Goal: Task Accomplishment & Management: Complete application form

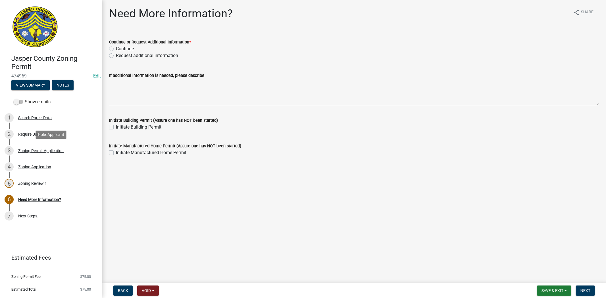
click at [54, 153] on div "3 Zoning Permit Application" at bounding box center [49, 150] width 89 height 9
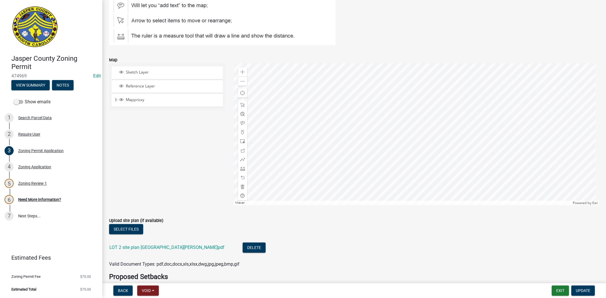
scroll to position [946, 0]
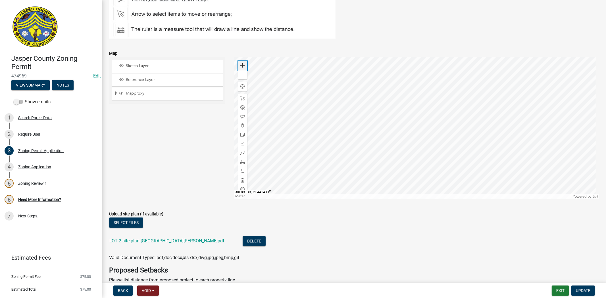
click at [242, 66] on span at bounding box center [242, 65] width 5 height 5
click at [388, 132] on div at bounding box center [416, 128] width 365 height 142
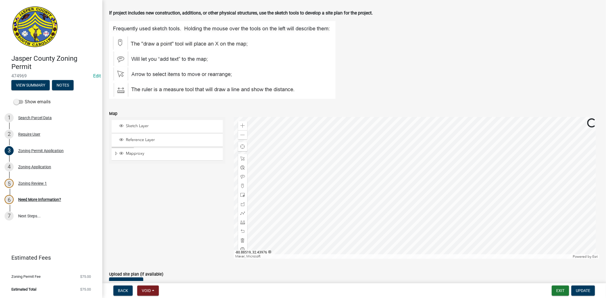
scroll to position [883, 0]
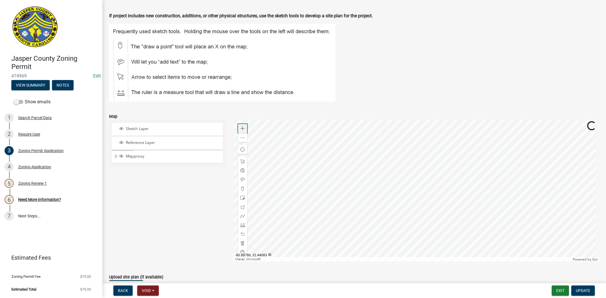
click at [242, 127] on span at bounding box center [242, 128] width 5 height 5
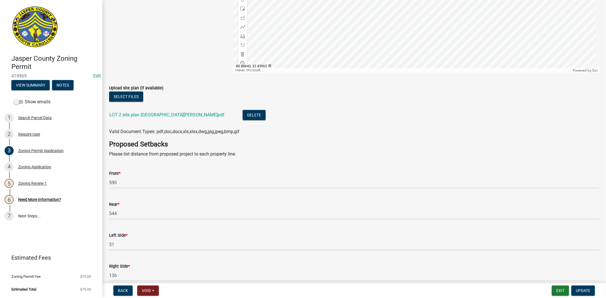
scroll to position [1104, 0]
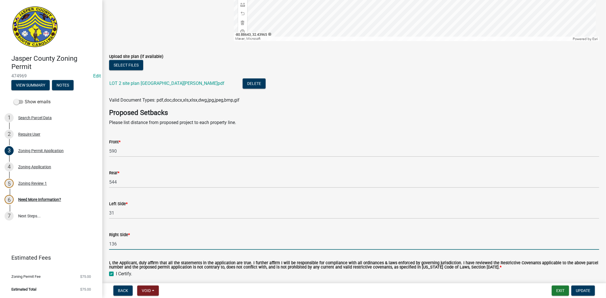
click at [165, 246] on input "136" at bounding box center [354, 244] width 490 height 12
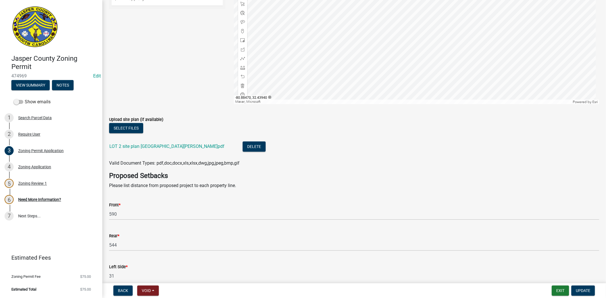
scroll to position [1072, 0]
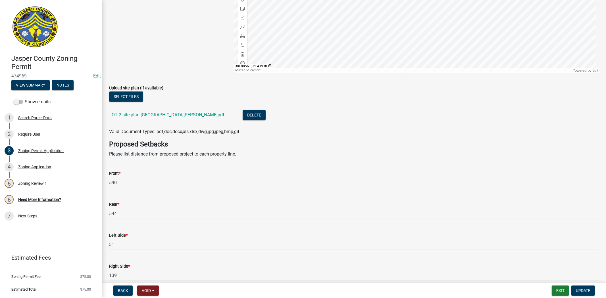
type input "139"
click at [332, 0] on div at bounding box center [416, 2] width 365 height 142
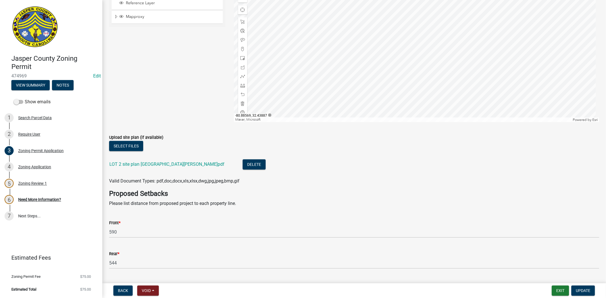
scroll to position [1009, 0]
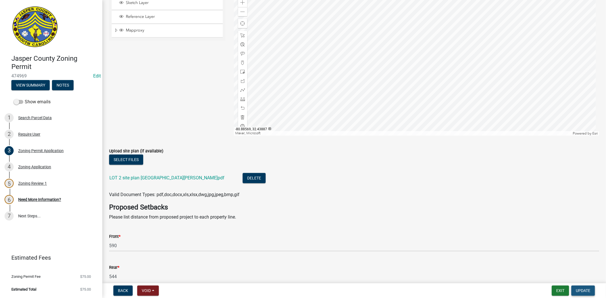
click at [583, 290] on span "Update" at bounding box center [582, 290] width 14 height 5
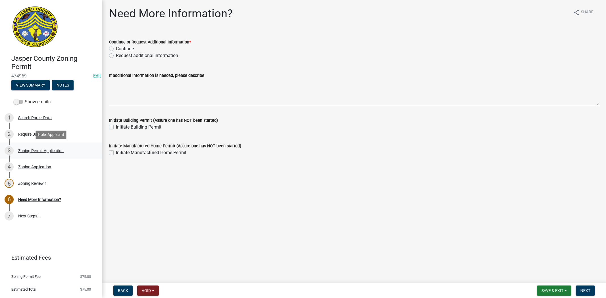
click at [62, 150] on div "Zoning Permit Application" at bounding box center [40, 151] width 45 height 4
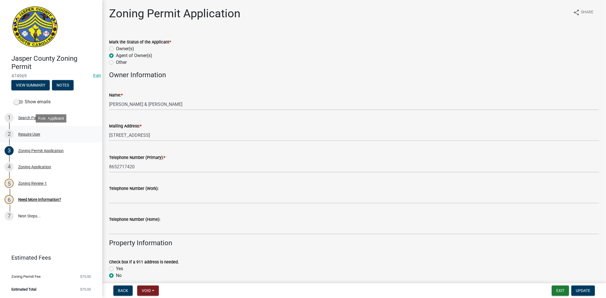
click at [36, 131] on div "2 Require User" at bounding box center [49, 134] width 89 height 9
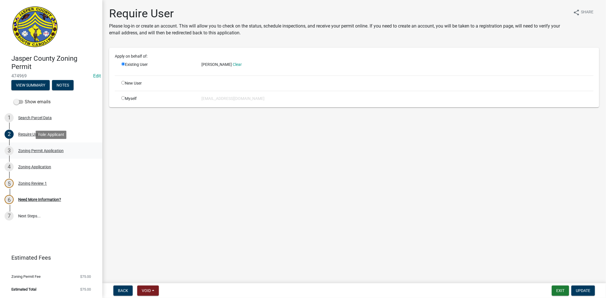
click at [29, 149] on div "Zoning Permit Application" at bounding box center [40, 151] width 45 height 4
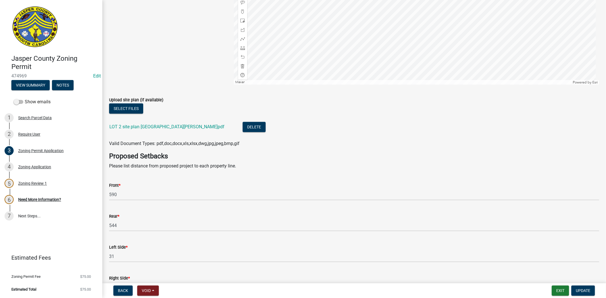
scroll to position [1024, 0]
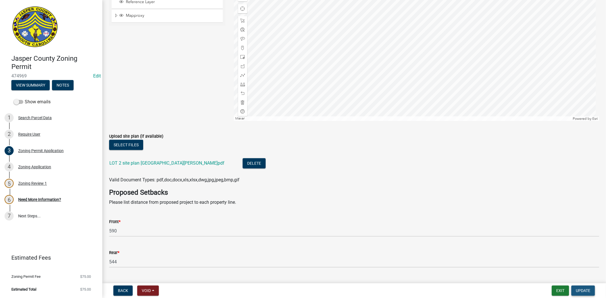
click at [578, 290] on span "Update" at bounding box center [582, 290] width 14 height 5
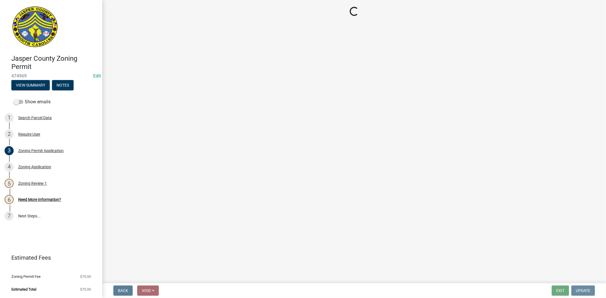
scroll to position [0, 0]
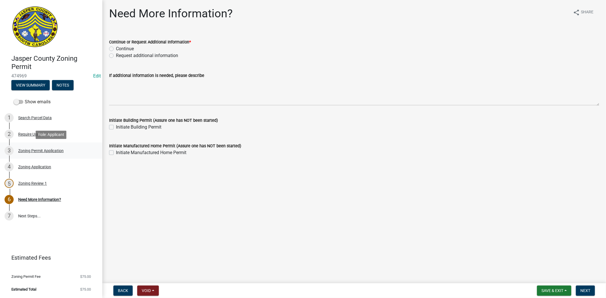
click at [39, 152] on div "Zoning Permit Application" at bounding box center [40, 151] width 45 height 4
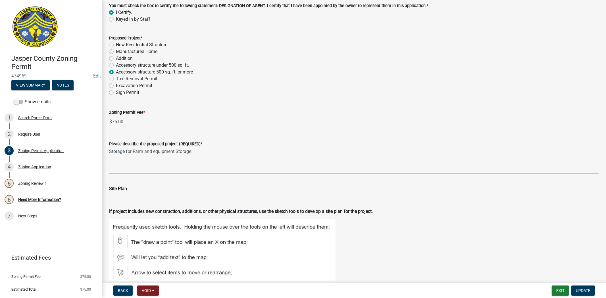
scroll to position [725, 0]
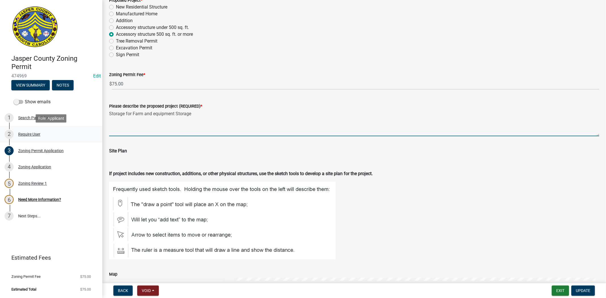
drag, startPoint x: 190, startPoint y: 115, endPoint x: 72, endPoint y: 129, distance: 118.7
click at [72, 129] on div "Jasper County Zoning Permit 474969 Edit View Summary Notes Show emails 1 Search…" at bounding box center [303, 149] width 606 height 298
click at [53, 199] on div "Need More Information?" at bounding box center [39, 200] width 43 height 4
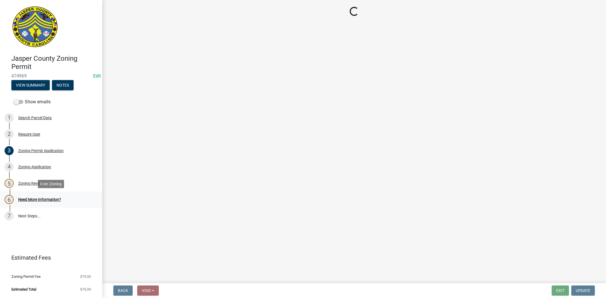
scroll to position [0, 0]
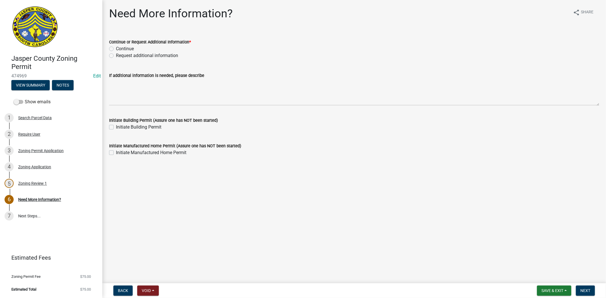
click at [116, 47] on label "Continue" at bounding box center [125, 48] width 18 height 7
click at [116, 47] on input "Continue" at bounding box center [118, 47] width 4 height 4
radio input "true"
click at [588, 291] on span "Next" at bounding box center [585, 290] width 10 height 5
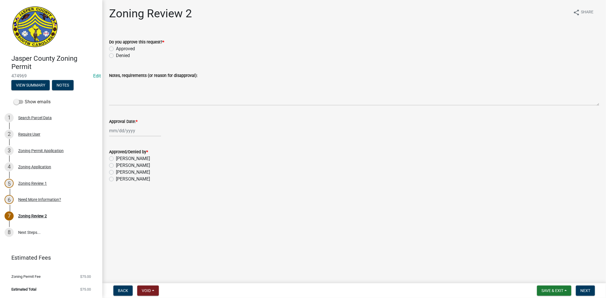
click at [116, 49] on label "Approved" at bounding box center [125, 48] width 19 height 7
click at [116, 49] on input "Approved" at bounding box center [118, 47] width 4 height 4
radio input "true"
click at [141, 131] on div at bounding box center [135, 131] width 52 height 12
select select "9"
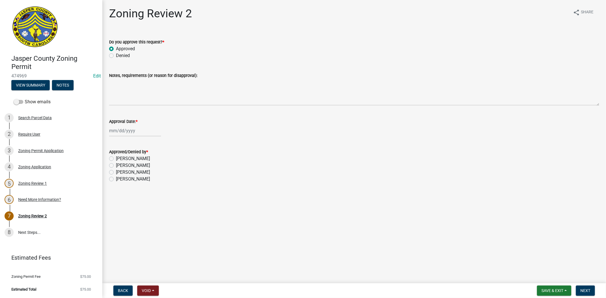
select select "2025"
click at [114, 171] on div "8" at bounding box center [114, 169] width 9 height 9
type input "09/08/2025"
click at [116, 173] on label "Stephanie Oviedo" at bounding box center [133, 172] width 34 height 7
click at [116, 173] on input "Stephanie Oviedo" at bounding box center [118, 171] width 4 height 4
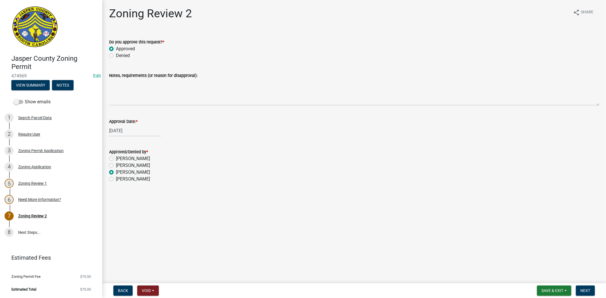
radio input "true"
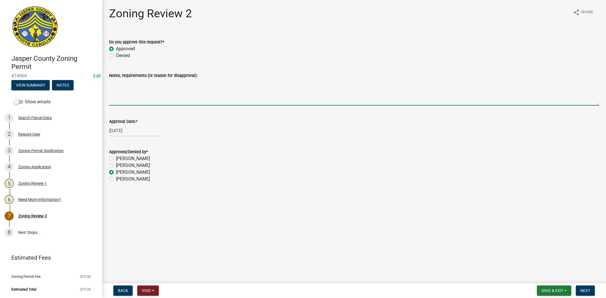
click at [154, 94] on textarea "Notes, requirements (or reason for disapproval):" at bounding box center [354, 92] width 490 height 27
paste textarea "Storage for Farm and equipment Storage"
drag, startPoint x: 260, startPoint y: 83, endPoint x: 98, endPoint y: 92, distance: 162.4
click at [98, 92] on div "Jasper County Zoning Permit 474969 Edit View Summary Notes Show emails 1 Search…" at bounding box center [303, 149] width 606 height 298
type textarea "Storage for Farm and equipment Storage only not for commercial use."
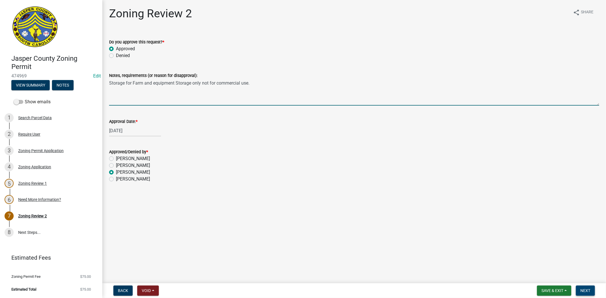
click at [583, 290] on span "Next" at bounding box center [585, 290] width 10 height 5
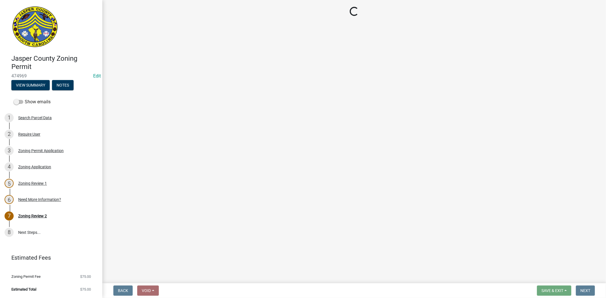
select select "3: 3"
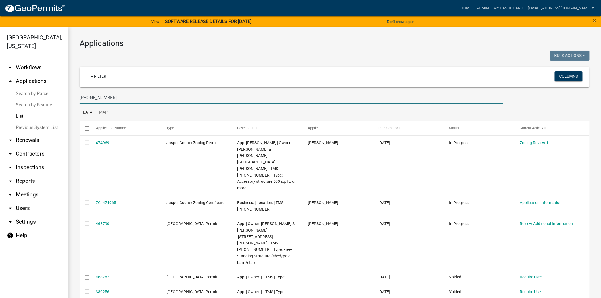
drag, startPoint x: 118, startPoint y: 100, endPoint x: 16, endPoint y: 101, distance: 101.9
click at [16, 101] on div "Jasper County, South Carolina arrow_drop_down Workflows List arrow_drop_up Appl…" at bounding box center [300, 166] width 601 height 278
paste input "64-17-03-02"
type input "064-17-03-022"
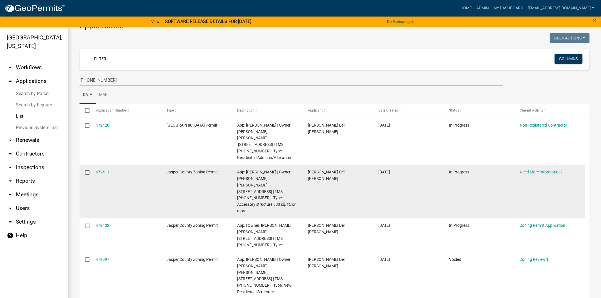
scroll to position [32, 0]
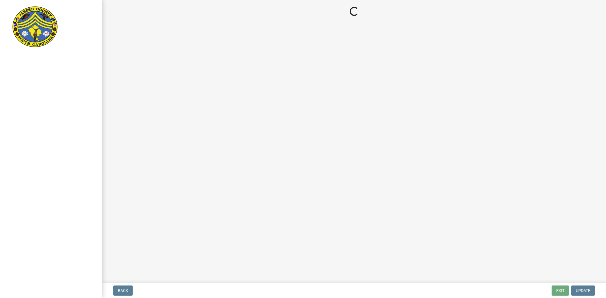
select select "3: 3"
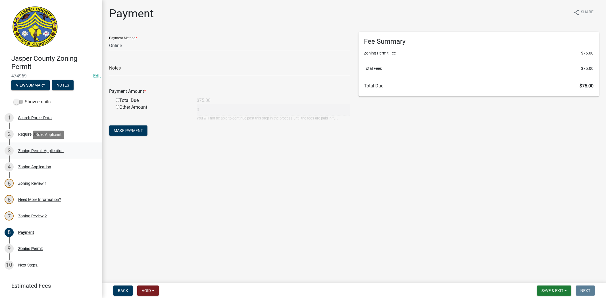
click at [48, 149] on div "Zoning Permit Application" at bounding box center [40, 151] width 45 height 4
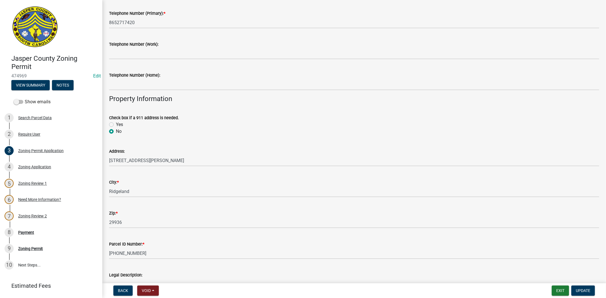
scroll to position [158, 0]
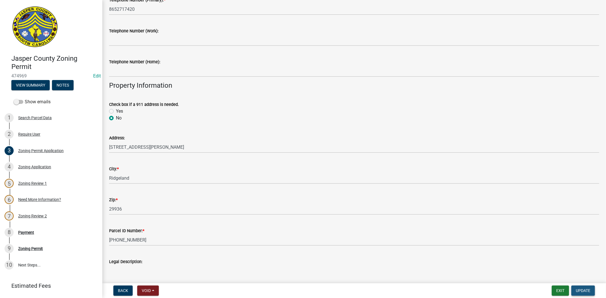
click at [585, 290] on span "Update" at bounding box center [582, 290] width 14 height 5
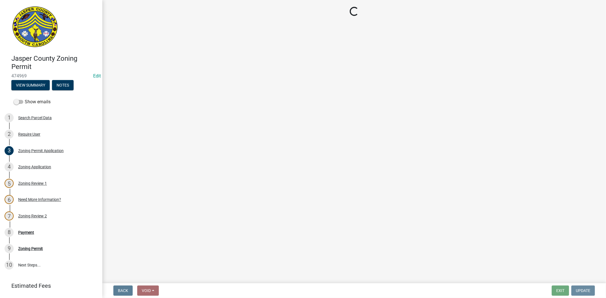
scroll to position [0, 0]
select select "3: 3"
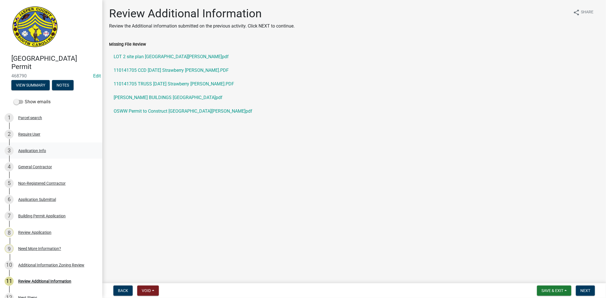
click at [34, 152] on div "Application Info" at bounding box center [32, 151] width 28 height 4
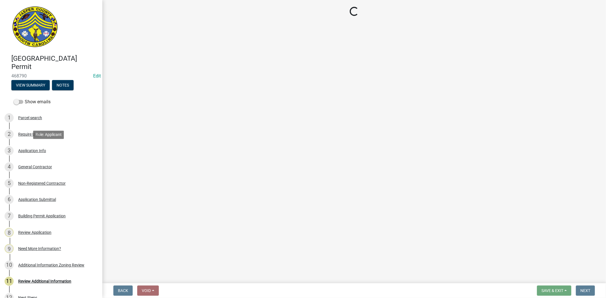
select select "f53fa719-3ff7-48d2-9eb7-3bbc18bb9995"
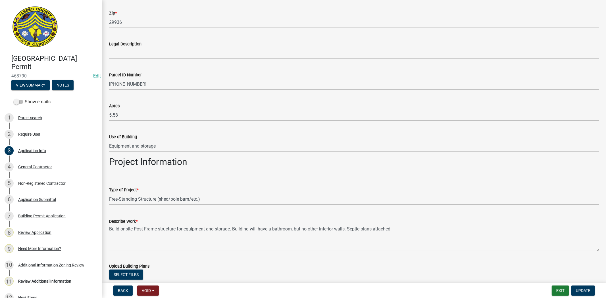
scroll to position [441, 0]
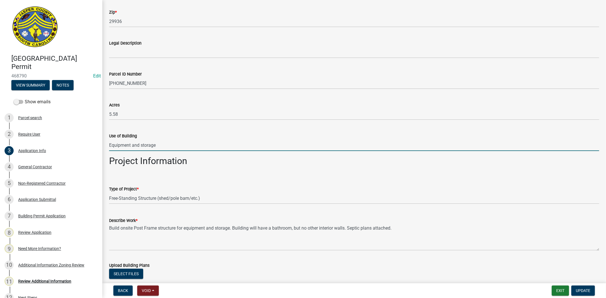
click at [175, 141] on input "Equipment and storage" at bounding box center [354, 145] width 490 height 12
click at [109, 145] on input "Equipment and storage" at bounding box center [354, 145] width 490 height 12
paste input "Storage for Farm and equipment Storage only not for commercial use."
drag, startPoint x: 248, startPoint y: 146, endPoint x: 192, endPoint y: 154, distance: 56.8
click at [192, 154] on wm-data-entity-input "Use of Building Storage for Farm and equipment Storage only not for commercial …" at bounding box center [354, 140] width 490 height 31
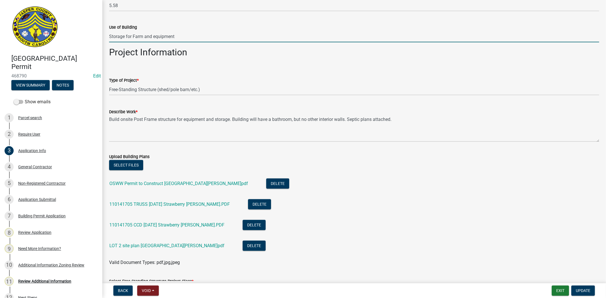
scroll to position [568, 0]
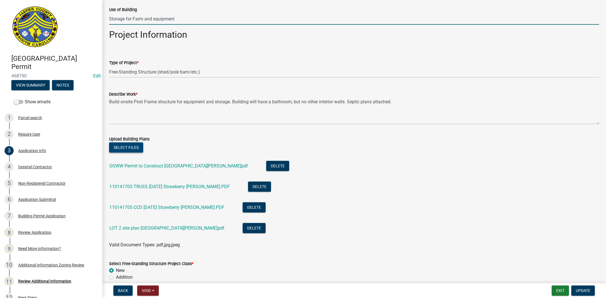
type input "Storage for Farm and equipment"
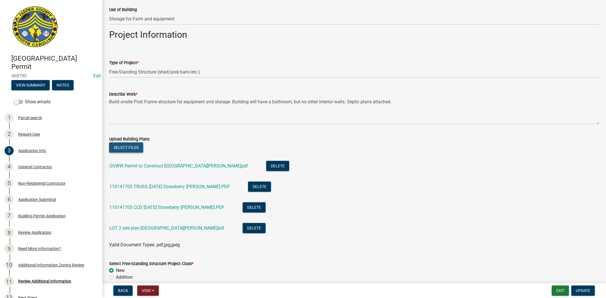
click at [138, 149] on button "Select files" at bounding box center [126, 148] width 34 height 10
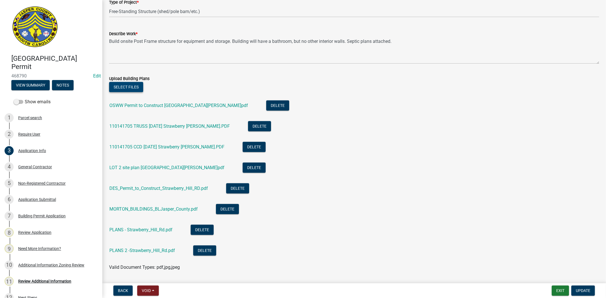
scroll to position [631, 0]
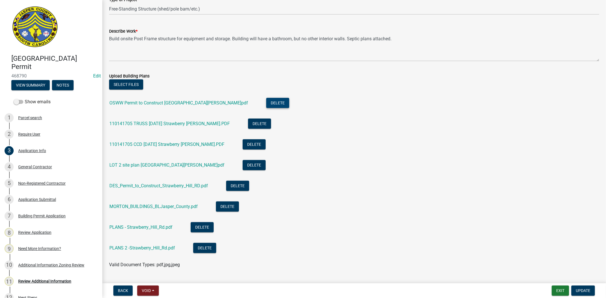
click at [266, 101] on button "Delete" at bounding box center [277, 103] width 23 height 10
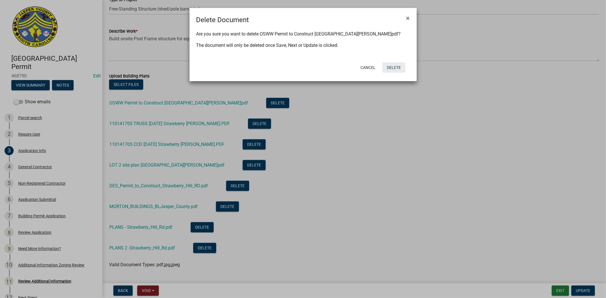
click at [392, 69] on button "Delete" at bounding box center [393, 67] width 23 height 10
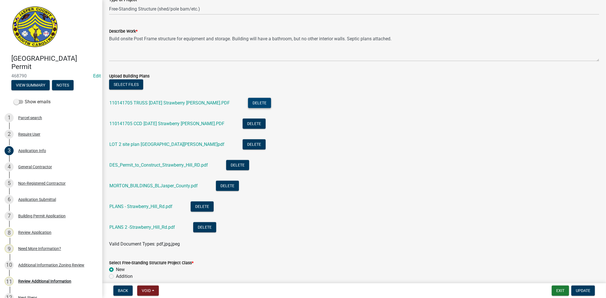
click at [248, 100] on button "Delete" at bounding box center [259, 103] width 23 height 10
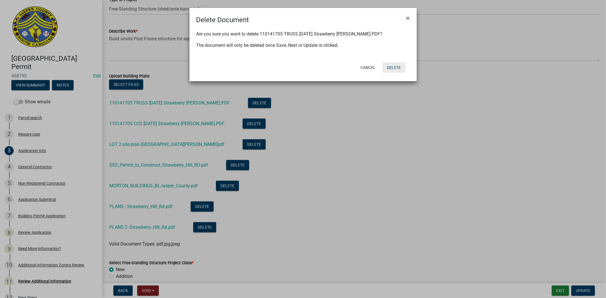
click at [395, 68] on button "Delete" at bounding box center [393, 67] width 23 height 10
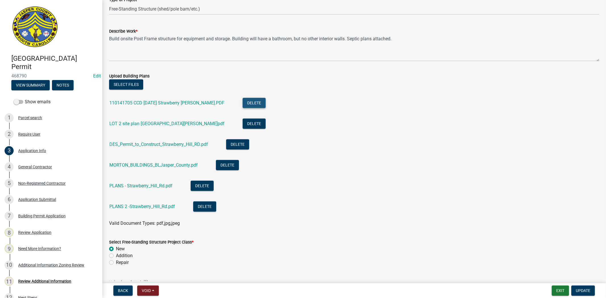
click at [242, 104] on button "Delete" at bounding box center [253, 103] width 23 height 10
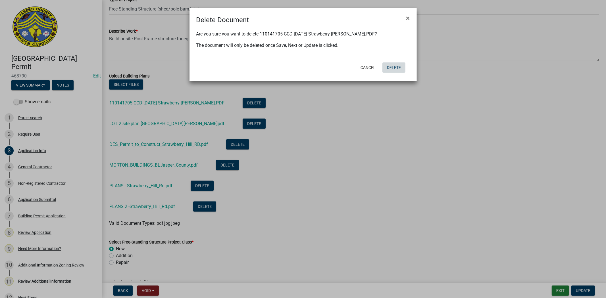
click at [400, 67] on button "Delete" at bounding box center [393, 67] width 23 height 10
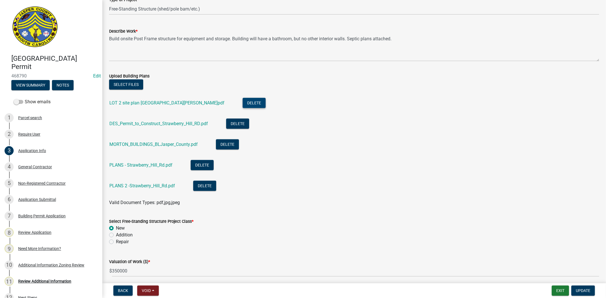
click at [242, 103] on button "Delete" at bounding box center [253, 103] width 23 height 10
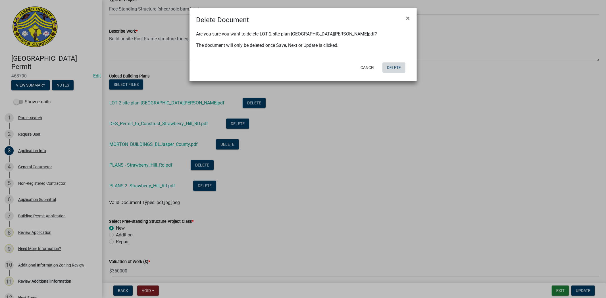
click at [390, 64] on button "Delete" at bounding box center [393, 67] width 23 height 10
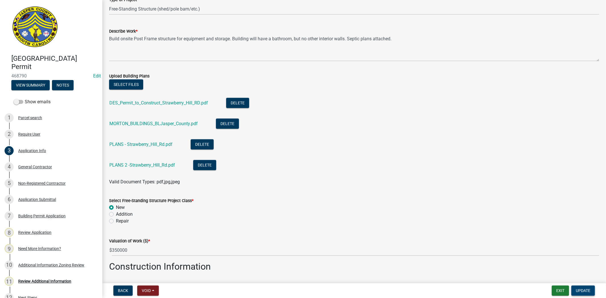
click at [582, 291] on span "Update" at bounding box center [582, 290] width 14 height 5
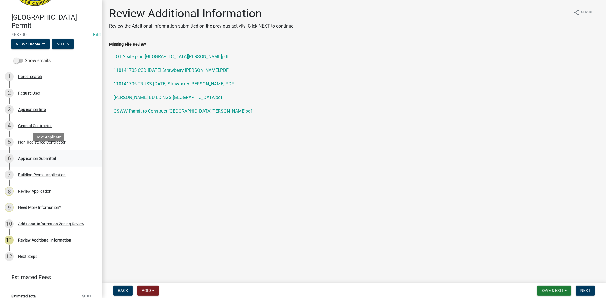
scroll to position [48, 0]
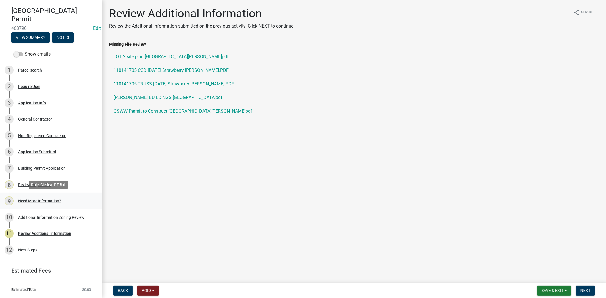
click at [42, 202] on div "Need More Information?" at bounding box center [39, 201] width 43 height 4
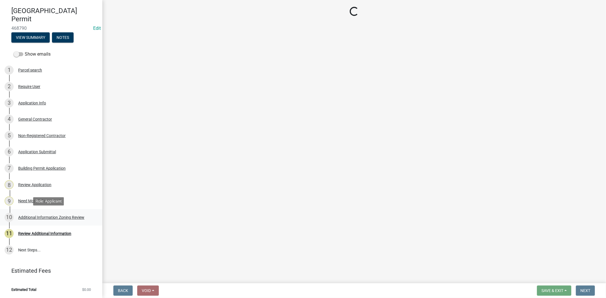
click at [47, 217] on div "Additional Information Zoning Review" at bounding box center [51, 217] width 66 height 4
click at [44, 233] on div "Review Additional Information" at bounding box center [44, 234] width 53 height 4
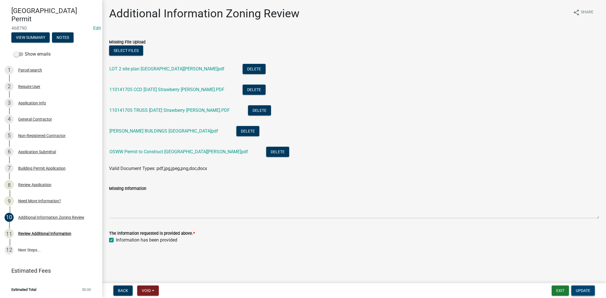
click at [581, 290] on span "Update" at bounding box center [582, 290] width 14 height 5
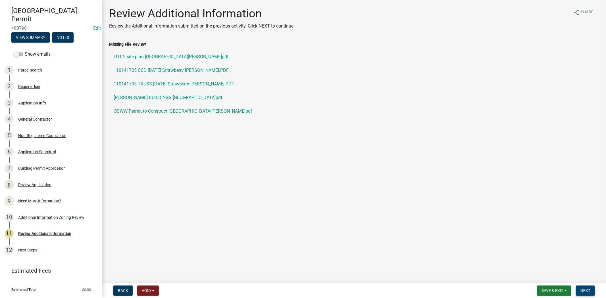
click at [581, 291] on span "Next" at bounding box center [585, 290] width 10 height 5
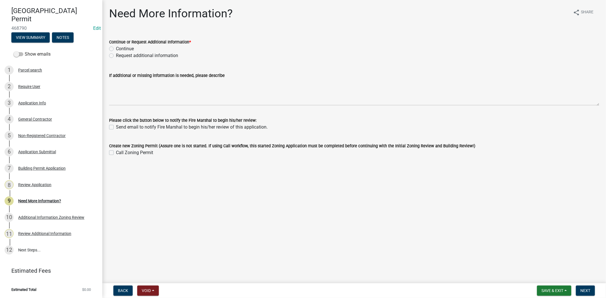
click at [116, 56] on label "Request additional information" at bounding box center [147, 55] width 62 height 7
click at [116, 56] on input "Request additional information" at bounding box center [118, 54] width 4 height 4
radio input "true"
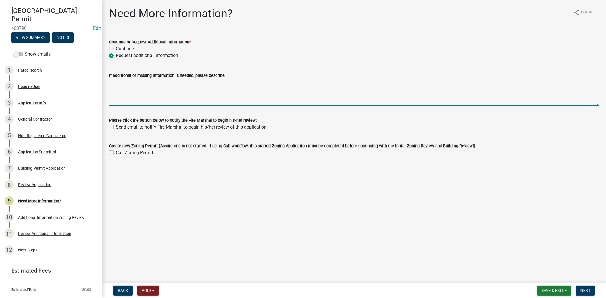
click at [124, 98] on textarea "If additional or missing information is needed, please describe" at bounding box center [354, 92] width 490 height 27
click at [125, 83] on textarea "will you be living in the storage building?" at bounding box center [354, 92] width 490 height 27
type textarea "will you or anyone else be living in the storage building?"
click at [585, 291] on span "Next" at bounding box center [585, 290] width 10 height 5
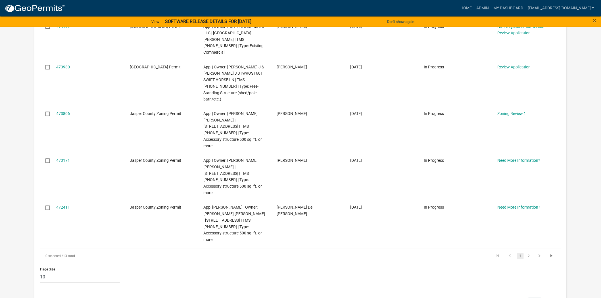
scroll to position [347, 0]
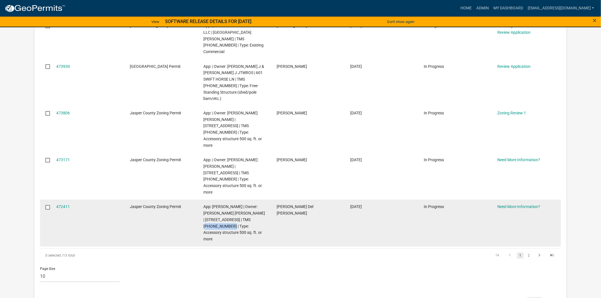
drag, startPoint x: 215, startPoint y: 186, endPoint x: 252, endPoint y: 180, distance: 37.2
click at [252, 205] on span "App: [PERSON_NAME] | Owner: [PERSON_NAME] [PERSON_NAME] | [STREET_ADDRESS] | TM…" at bounding box center [234, 223] width 62 height 37
copy span "[PHONE_NUMBER]"
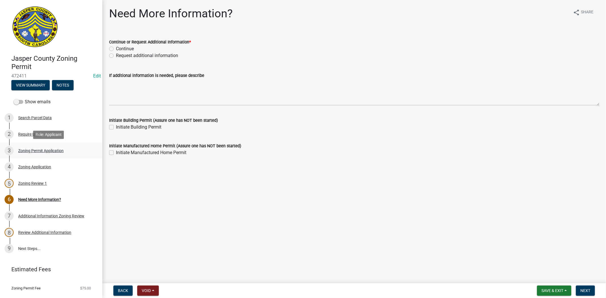
click at [60, 150] on div "Zoning Permit Application" at bounding box center [40, 151] width 45 height 4
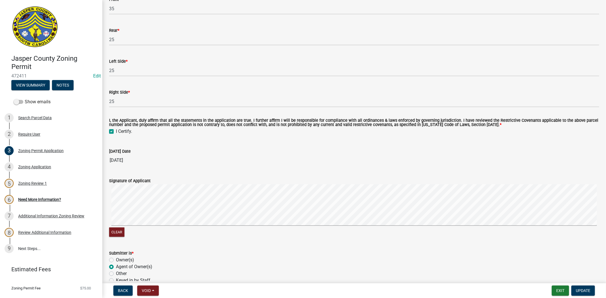
scroll to position [1262, 0]
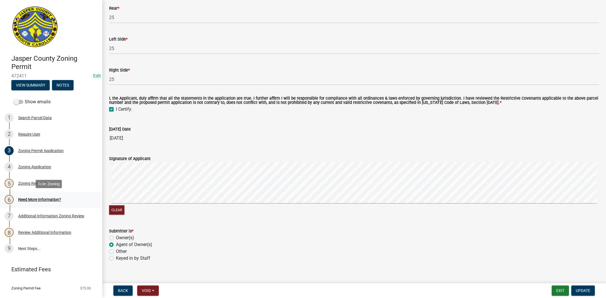
click at [50, 200] on div "Need More Information?" at bounding box center [39, 200] width 43 height 4
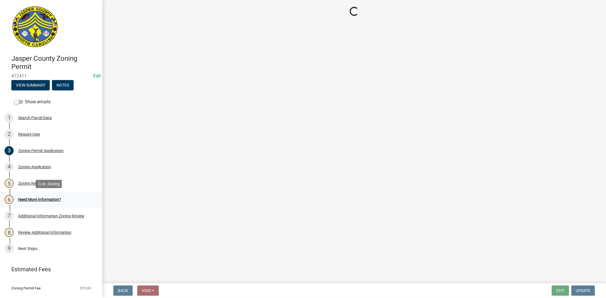
scroll to position [0, 0]
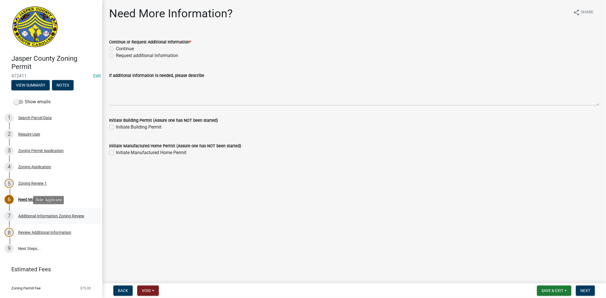
click at [57, 217] on div "Additional Information Zoning Review" at bounding box center [51, 216] width 66 height 4
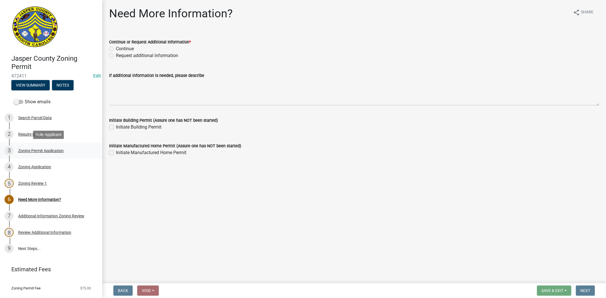
click at [57, 145] on link "3 Zoning Permit Application" at bounding box center [51, 151] width 102 height 16
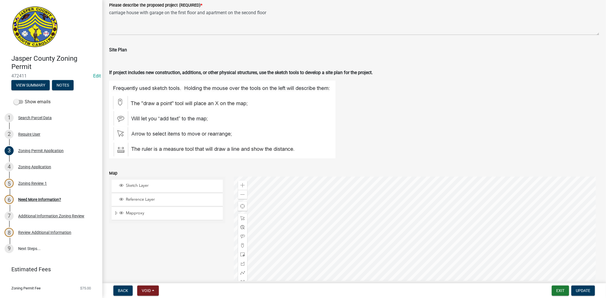
scroll to position [820, 0]
click at [38, 214] on div "Additional Information Zoning Review" at bounding box center [51, 216] width 66 height 4
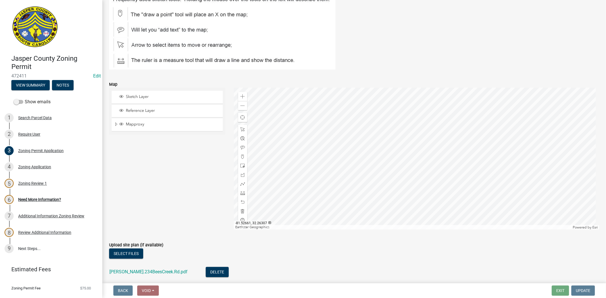
scroll to position [946, 0]
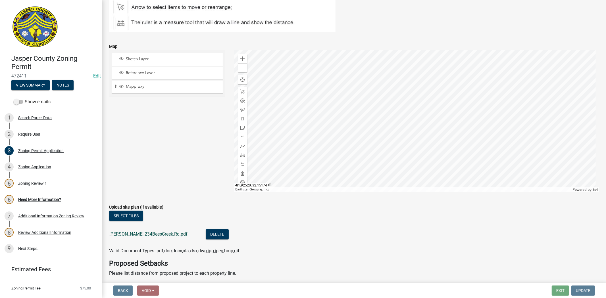
click at [155, 235] on link "[PERSON_NAME].234BeesCreek.Rd.pdf" at bounding box center [148, 233] width 78 height 5
click at [32, 135] on div "Require User" at bounding box center [29, 134] width 22 height 4
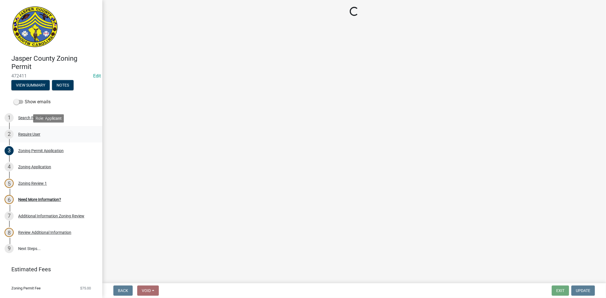
scroll to position [0, 0]
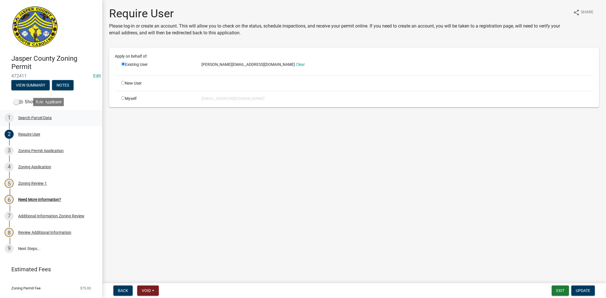
click at [29, 116] on div "Search Parcel Data" at bounding box center [35, 118] width 34 height 4
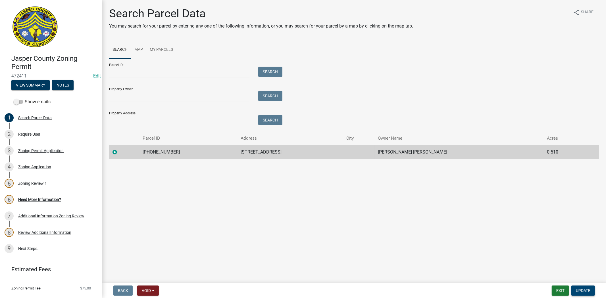
click at [590, 293] on button "Update" at bounding box center [583, 291] width 24 height 10
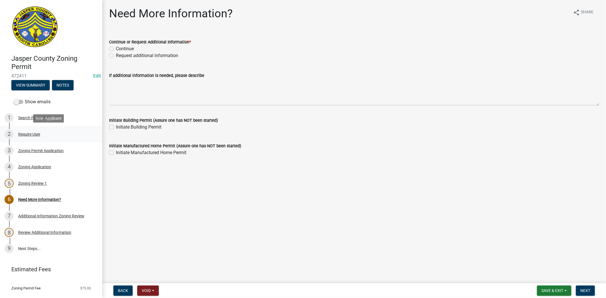
click at [26, 135] on div "Require User" at bounding box center [29, 134] width 22 height 4
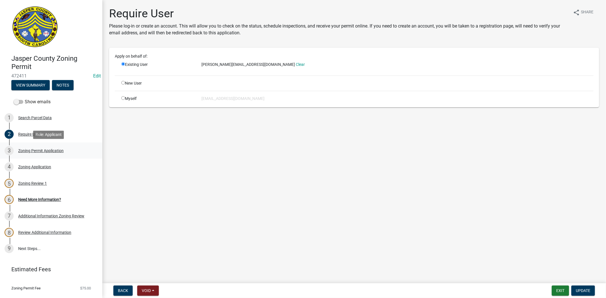
click at [35, 151] on div "Zoning Permit Application" at bounding box center [40, 151] width 45 height 4
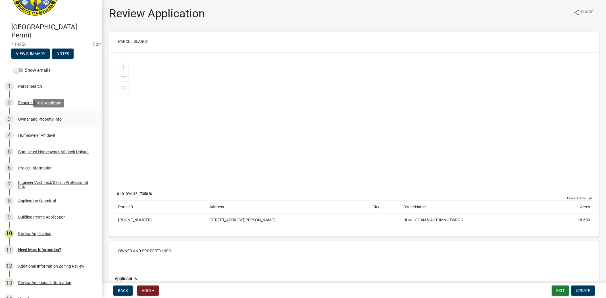
click at [32, 118] on div "Owner and Property Info" at bounding box center [39, 119] width 43 height 4
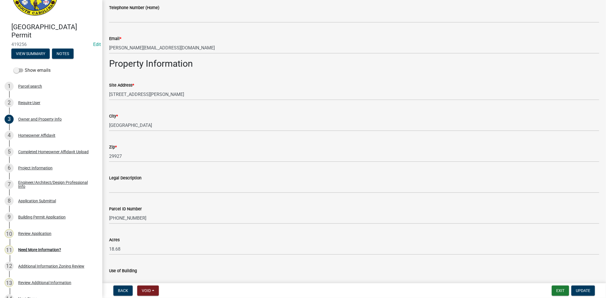
scroll to position [370, 0]
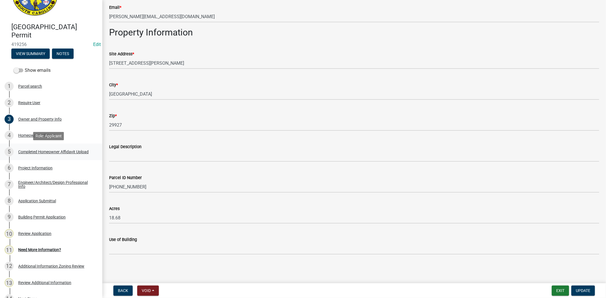
click at [49, 146] on link "5 Completed Homeowner Affidavit Upload" at bounding box center [51, 152] width 102 height 16
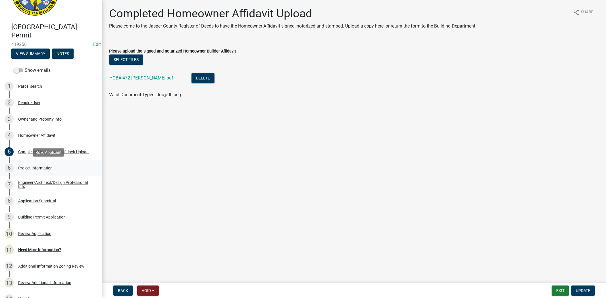
click at [42, 167] on div "Project Information" at bounding box center [35, 168] width 34 height 4
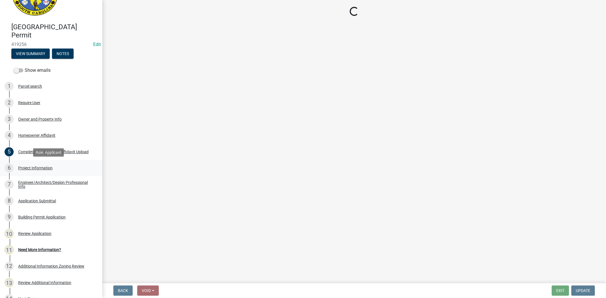
select select "42590599-3c97-479d-b3e9-fbeca9af4fb5"
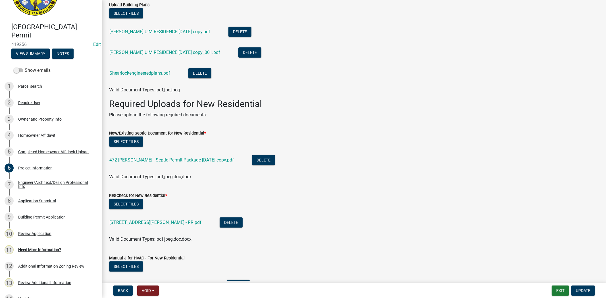
scroll to position [126, 0]
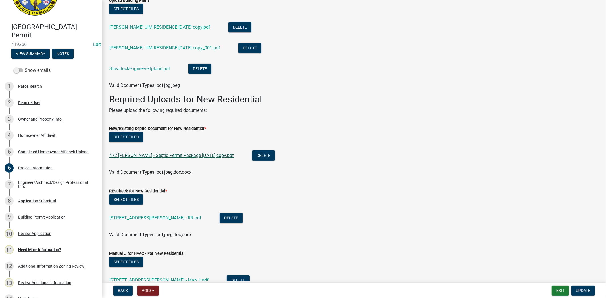
click at [205, 154] on link "472 Dressen Rd - Septic Permit Package 2025-03-22 copy.pdf" at bounding box center [171, 155] width 124 height 5
click at [132, 219] on link "472 Dressen Road - RR.pdf" at bounding box center [155, 217] width 92 height 5
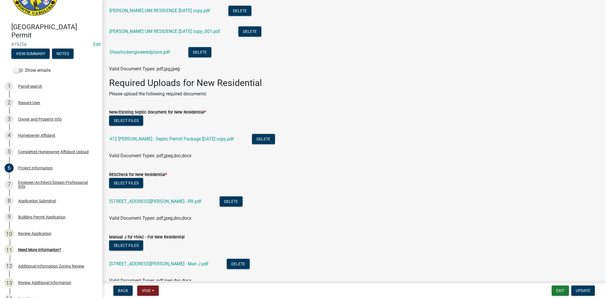
scroll to position [189, 0]
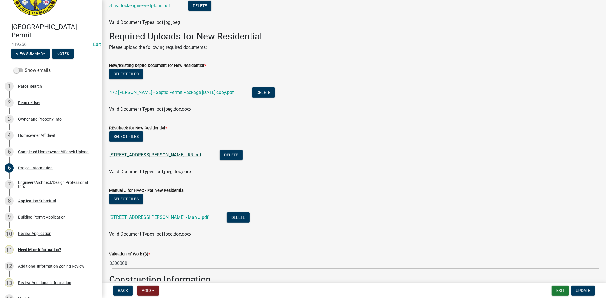
click at [156, 154] on link "472 Dressen Road - RR.pdf" at bounding box center [155, 154] width 92 height 5
click at [167, 217] on link "472 Dressen Road - Man J.pdf" at bounding box center [158, 217] width 99 height 5
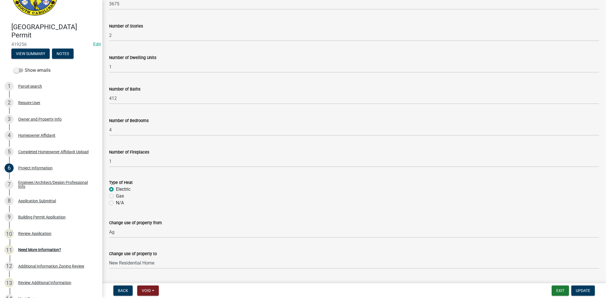
scroll to position [478, 0]
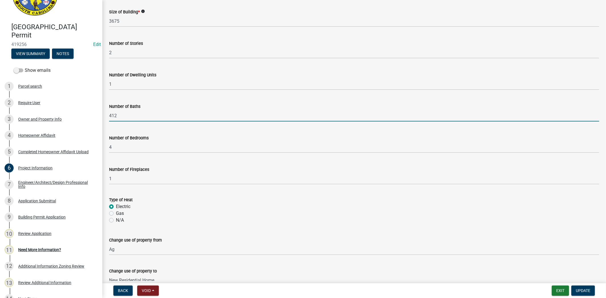
click at [176, 118] on input "412" at bounding box center [354, 116] width 490 height 12
type input "4"
type input "3"
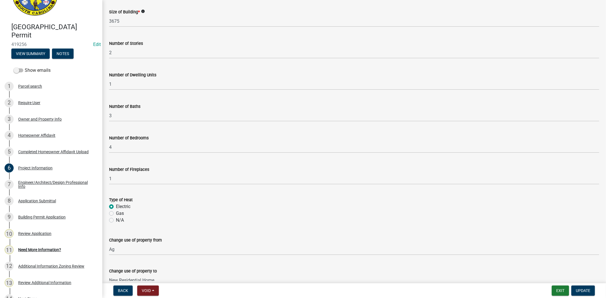
click at [256, 166] on div "Number of Fireplaces 1" at bounding box center [354, 171] width 490 height 26
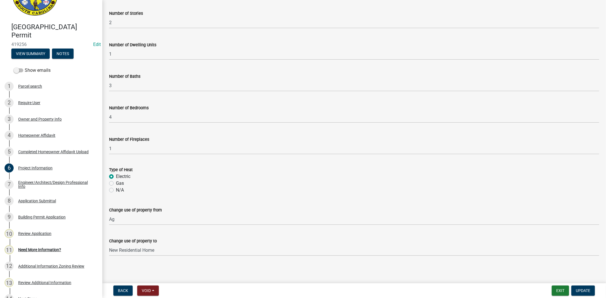
scroll to position [510, 0]
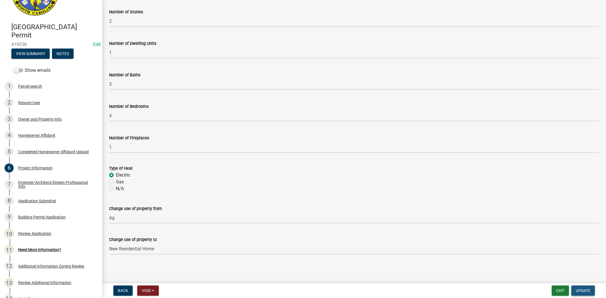
click at [581, 290] on span "Update" at bounding box center [582, 290] width 14 height 5
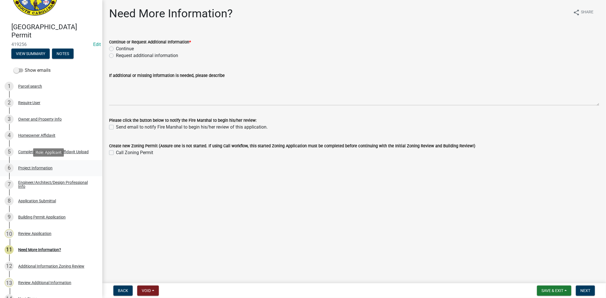
click at [41, 166] on div "Project Information" at bounding box center [35, 168] width 34 height 4
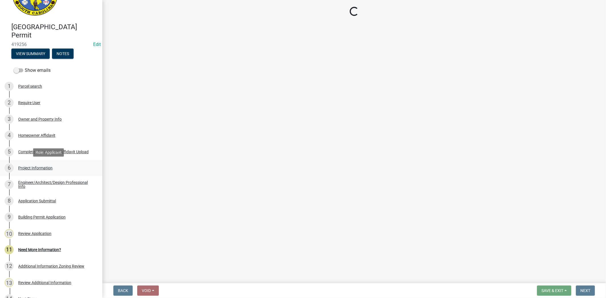
select select "42590599-3c97-479d-b3e9-fbeca9af4fb5"
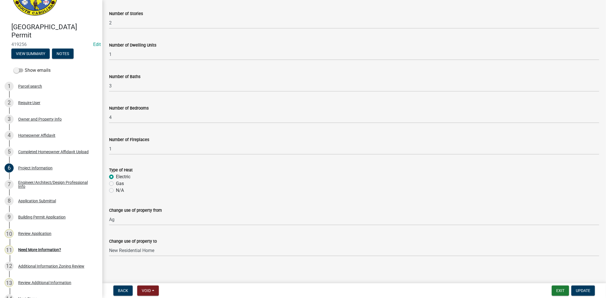
scroll to position [510, 0]
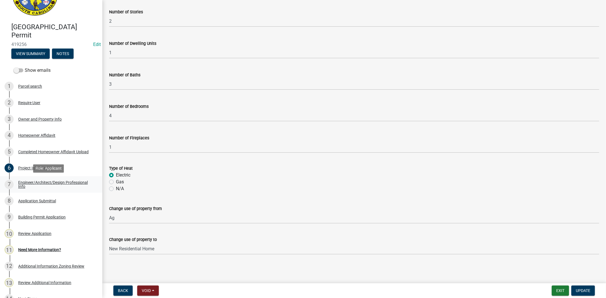
click at [53, 183] on div "Engineer/Architect/Design Professional Info" at bounding box center [55, 185] width 75 height 8
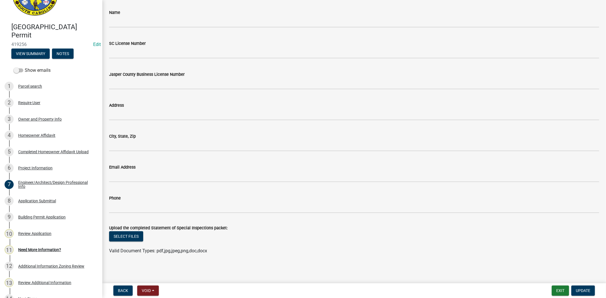
scroll to position [384, 0]
click at [38, 200] on div "Application Submittal" at bounding box center [37, 201] width 38 height 4
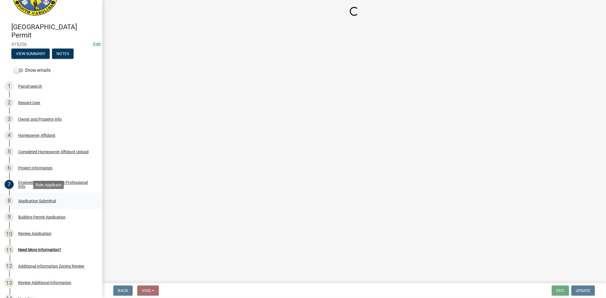
scroll to position [0, 0]
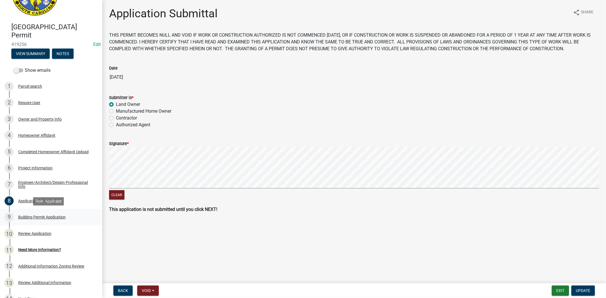
click at [63, 215] on div "Building Permit Application" at bounding box center [41, 217] width 47 height 4
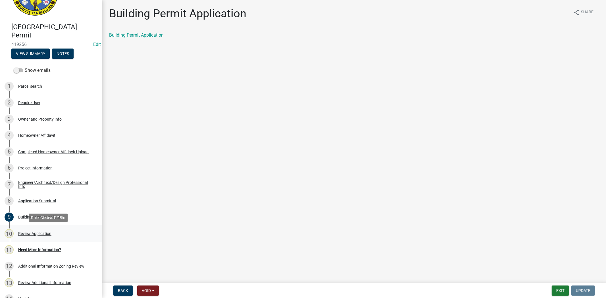
click at [38, 235] on div "Review Application" at bounding box center [34, 234] width 33 height 4
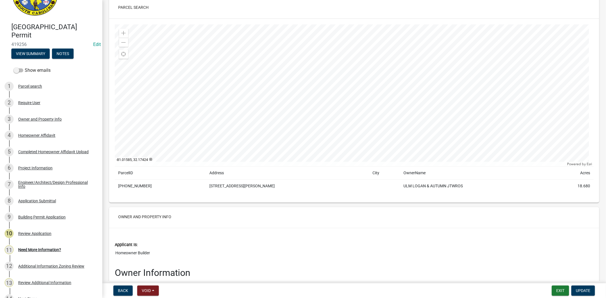
scroll to position [63, 0]
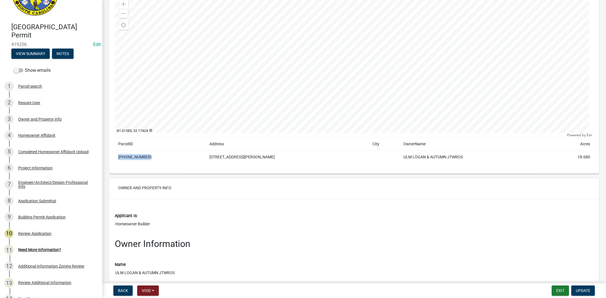
drag, startPoint x: 151, startPoint y: 160, endPoint x: 116, endPoint y: 157, distance: 35.0
click at [116, 157] on td "[PHONE_NUMBER]" at bounding box center [160, 157] width 91 height 13
copy td "[PHONE_NUMBER]"
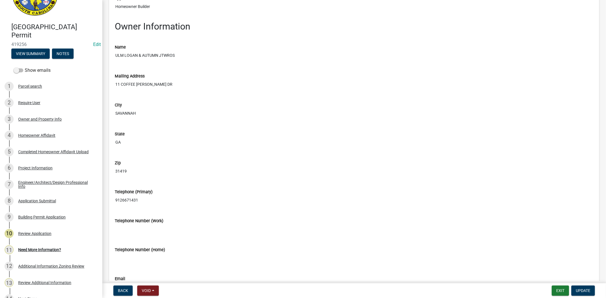
scroll to position [284, 0]
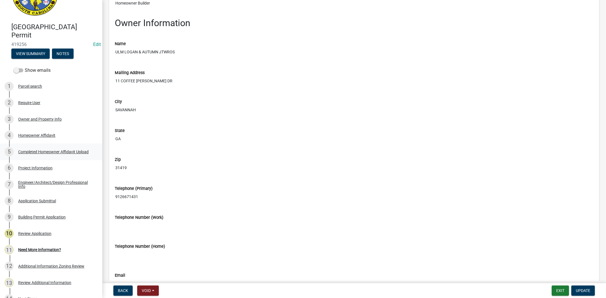
click at [63, 150] on div "Completed Homeowner Affidavit Upload" at bounding box center [53, 152] width 70 height 4
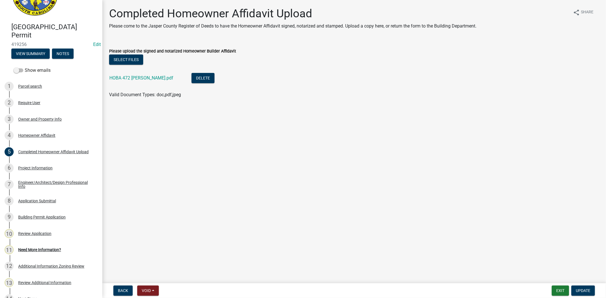
click at [145, 83] on div "HOBA 472 dressen.pdf" at bounding box center [145, 79] width 73 height 12
click at [145, 80] on link "HOBA 472 dressen.pdf" at bounding box center [141, 77] width 64 height 5
click at [49, 250] on div "Need More Information?" at bounding box center [39, 250] width 43 height 4
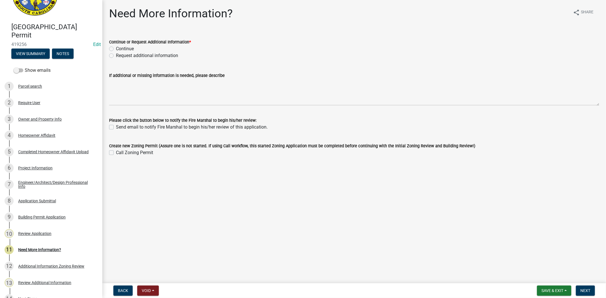
click at [116, 49] on label "Continue" at bounding box center [125, 48] width 18 height 7
click at [116, 49] on input "Continue" at bounding box center [118, 47] width 4 height 4
radio input "true"
click at [581, 292] on span "Next" at bounding box center [585, 290] width 10 height 5
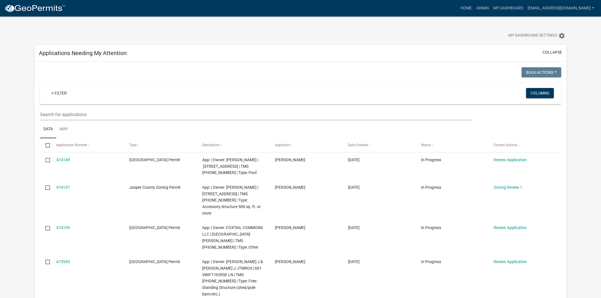
scroll to position [315, 0]
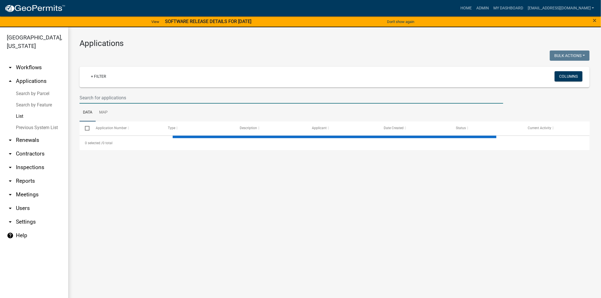
click at [117, 94] on input "text" at bounding box center [291, 98] width 424 height 12
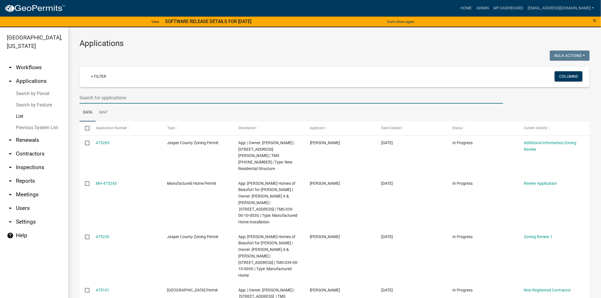
paste input "[PHONE_NUMBER]"
type input "[PHONE_NUMBER]"
